Goal: Find specific page/section: Find specific page/section

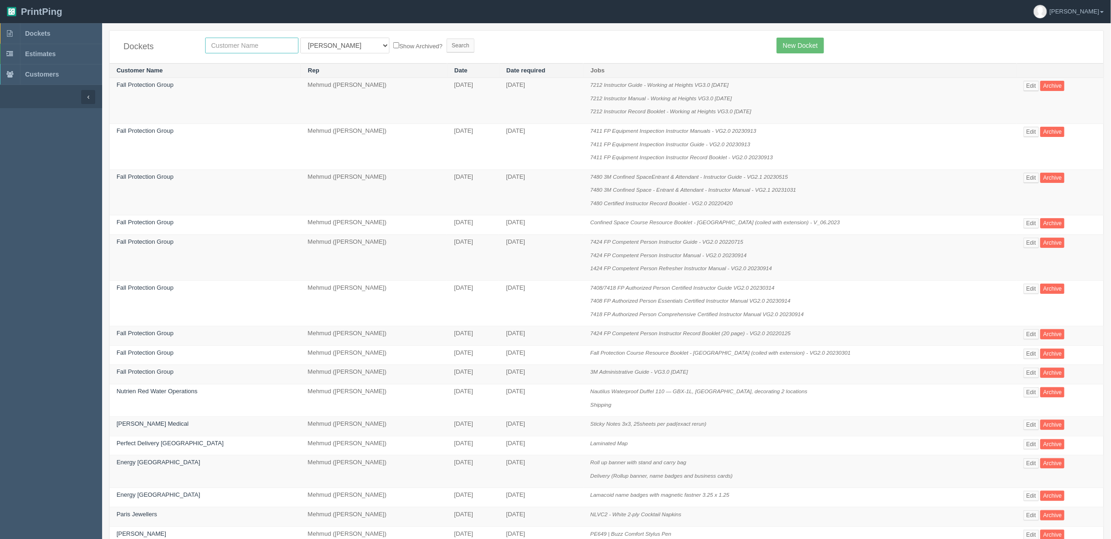
click at [278, 43] on input "text" at bounding box center [251, 46] width 93 height 16
type input "willow"
click at [447, 39] on input "Search" at bounding box center [461, 46] width 28 height 14
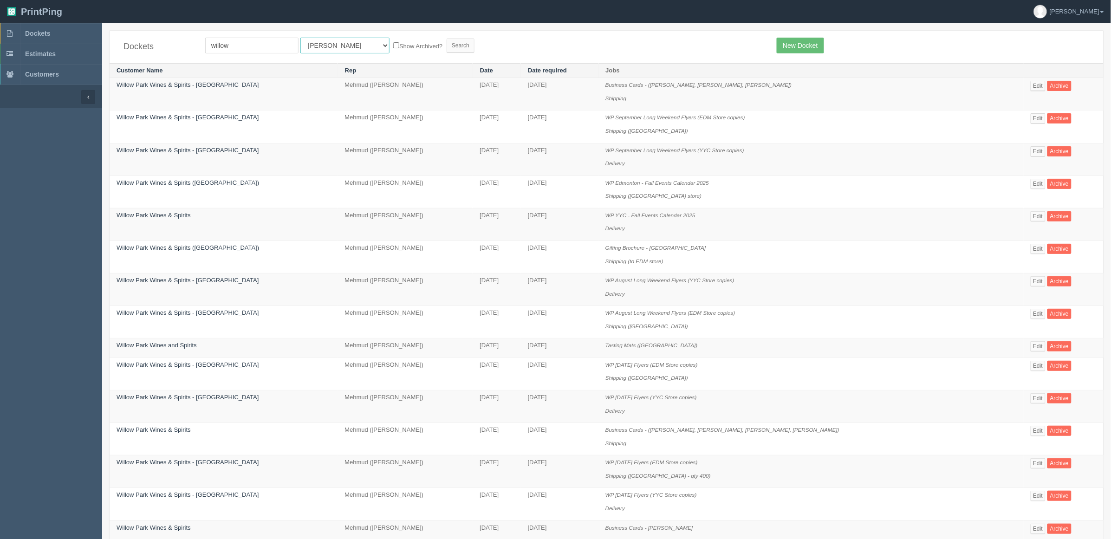
click at [307, 45] on select "All Users Ali Ali Test 1 Aly Amy Ankit Arif Brandon Dan France Greg Jim Mark Ma…" at bounding box center [344, 46] width 89 height 16
select select "8"
click at [300, 38] on select "All Users Ali Ali Test 1 Aly Amy Ankit Arif Brandon Dan France Greg Jim Mark Ma…" at bounding box center [344, 46] width 89 height 16
click at [447, 45] on input "Search" at bounding box center [461, 46] width 28 height 14
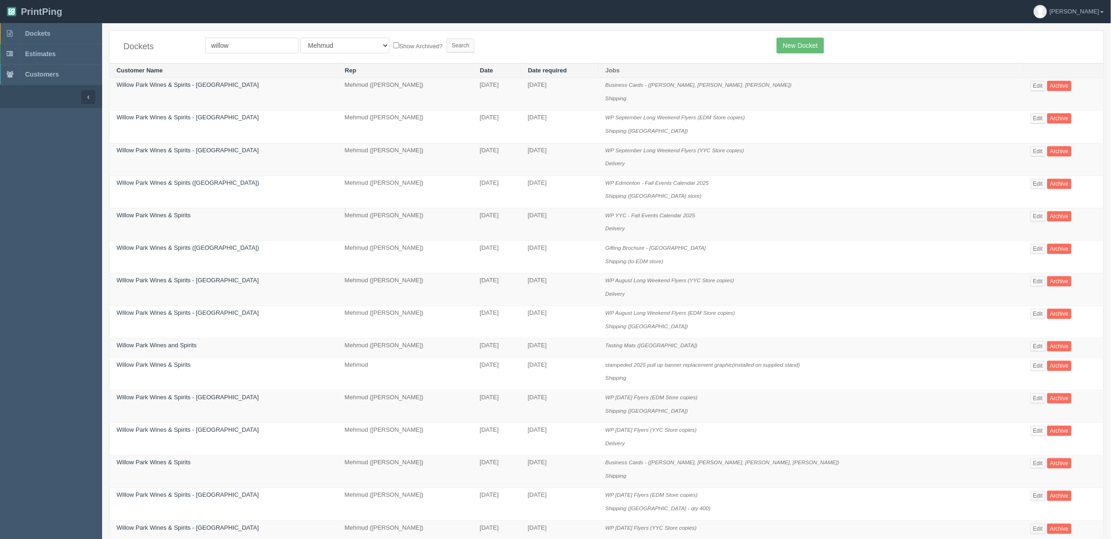
click at [529, 39] on form "willow All Users [PERSON_NAME] Test 1 [PERSON_NAME] [PERSON_NAME] [PERSON_NAME]…" at bounding box center [484, 46] width 558 height 16
click at [1031, 182] on link "Edit" at bounding box center [1038, 184] width 15 height 10
